Goal: Information Seeking & Learning: Learn about a topic

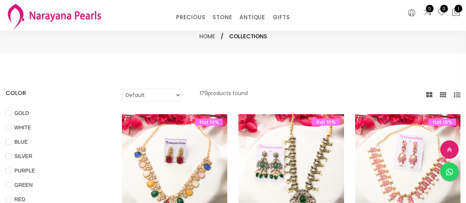
select select "INR"
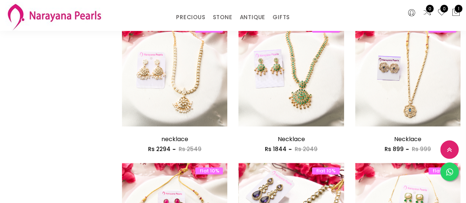
scroll to position [477, 0]
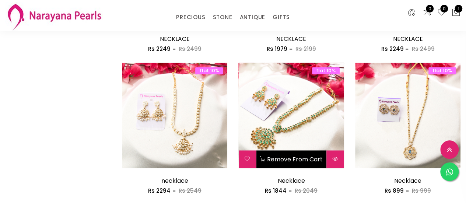
click at [319, 112] on img at bounding box center [290, 115] width 105 height 105
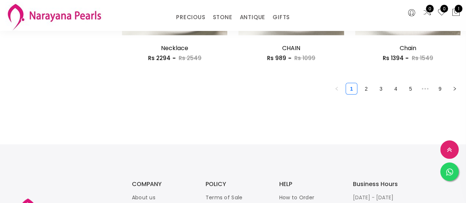
scroll to position [1029, 0]
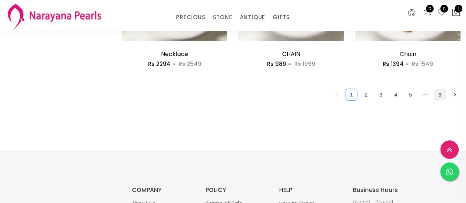
click at [441, 95] on link "9" at bounding box center [439, 94] width 11 height 11
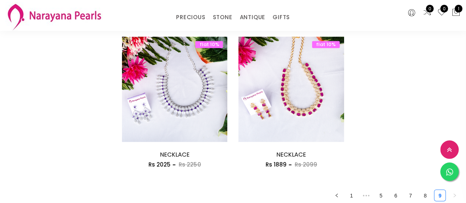
scroll to position [515, 0]
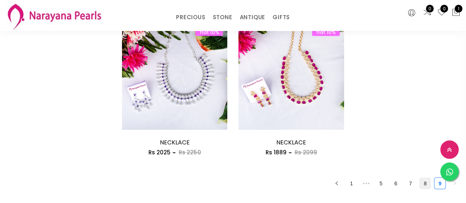
click at [422, 183] on link "8" at bounding box center [424, 182] width 11 height 11
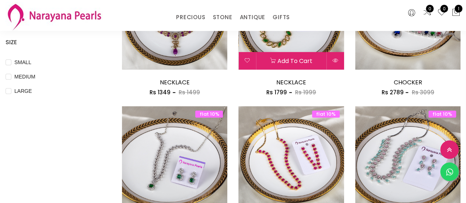
scroll to position [368, 0]
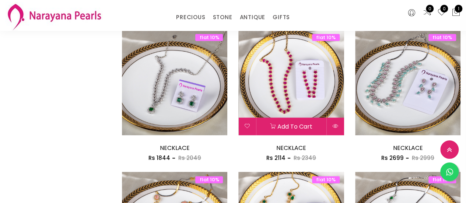
click at [292, 87] on img at bounding box center [290, 81] width 105 height 105
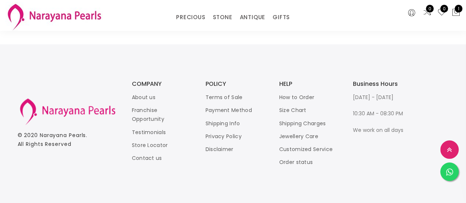
scroll to position [396, 0]
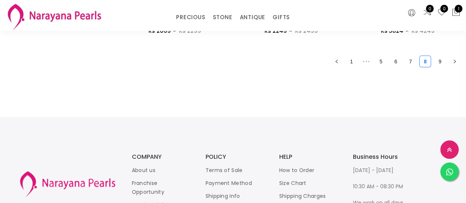
scroll to position [1026, 0]
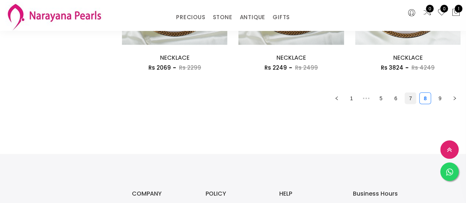
click at [412, 98] on link "7" at bounding box center [410, 98] width 11 height 11
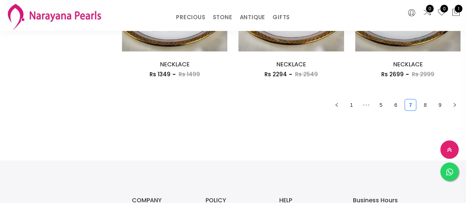
scroll to position [1031, 0]
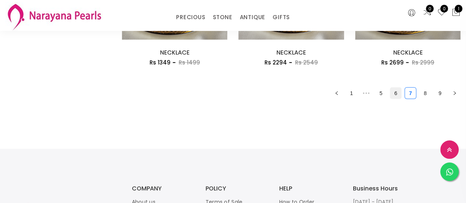
click at [392, 92] on link "6" at bounding box center [395, 93] width 11 height 11
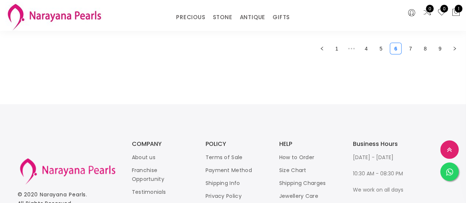
scroll to position [1031, 0]
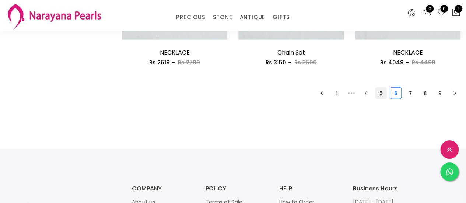
click at [381, 94] on link "5" at bounding box center [380, 93] width 11 height 11
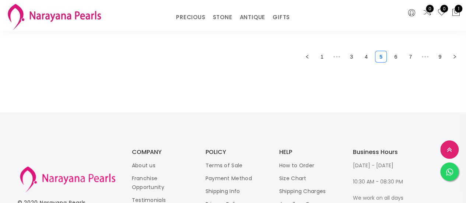
scroll to position [1068, 0]
click at [367, 57] on link "4" at bounding box center [365, 56] width 11 height 11
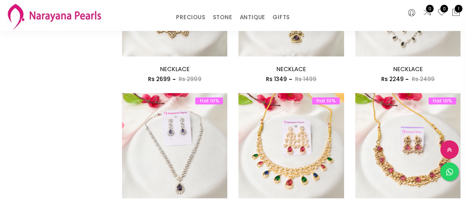
scroll to position [589, 0]
